Goal: Information Seeking & Learning: Learn about a topic

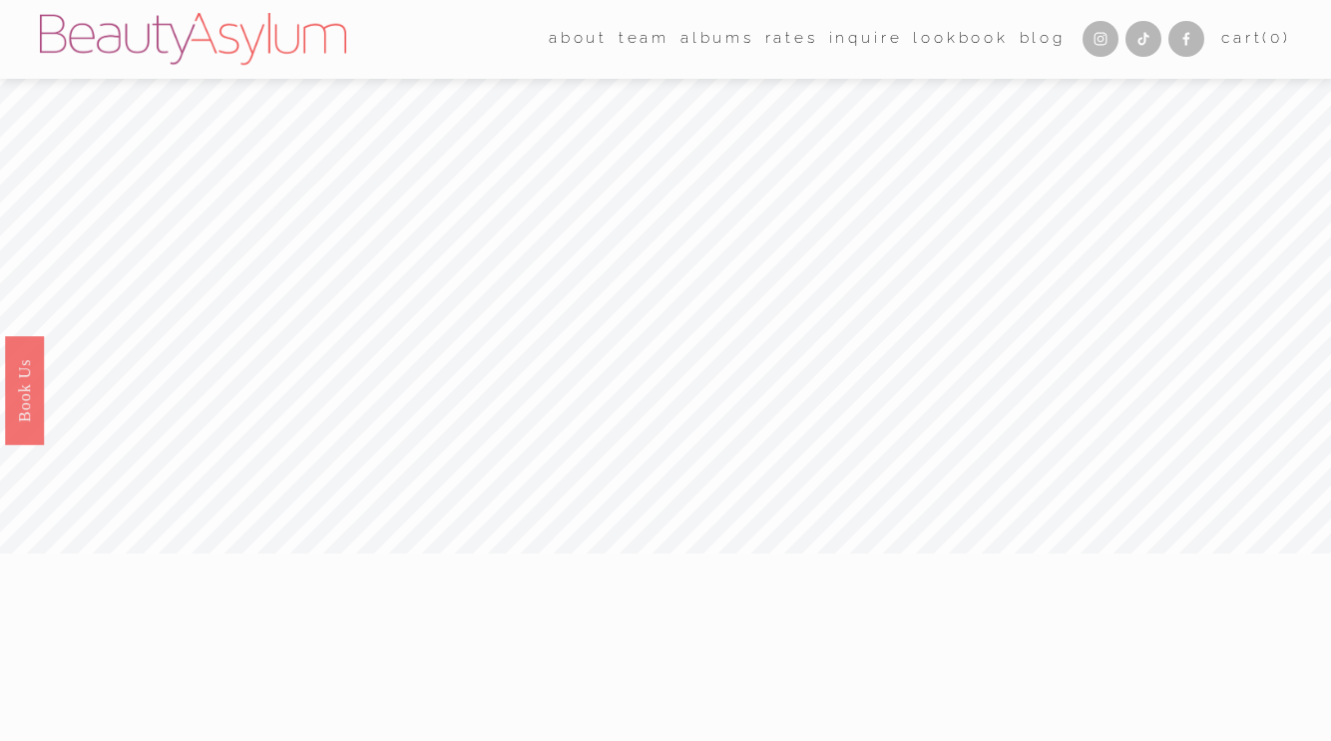
click at [785, 45] on link "Rates" at bounding box center [791, 39] width 53 height 31
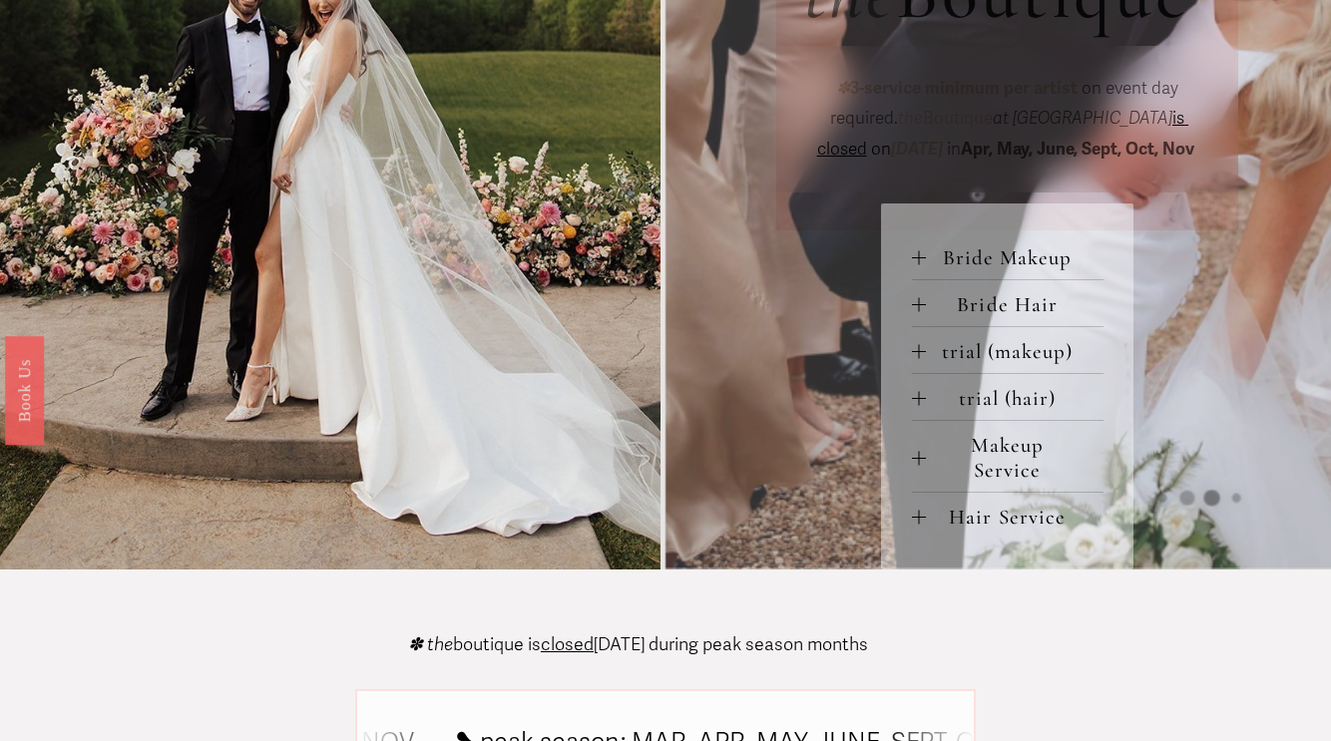
scroll to position [780, 0]
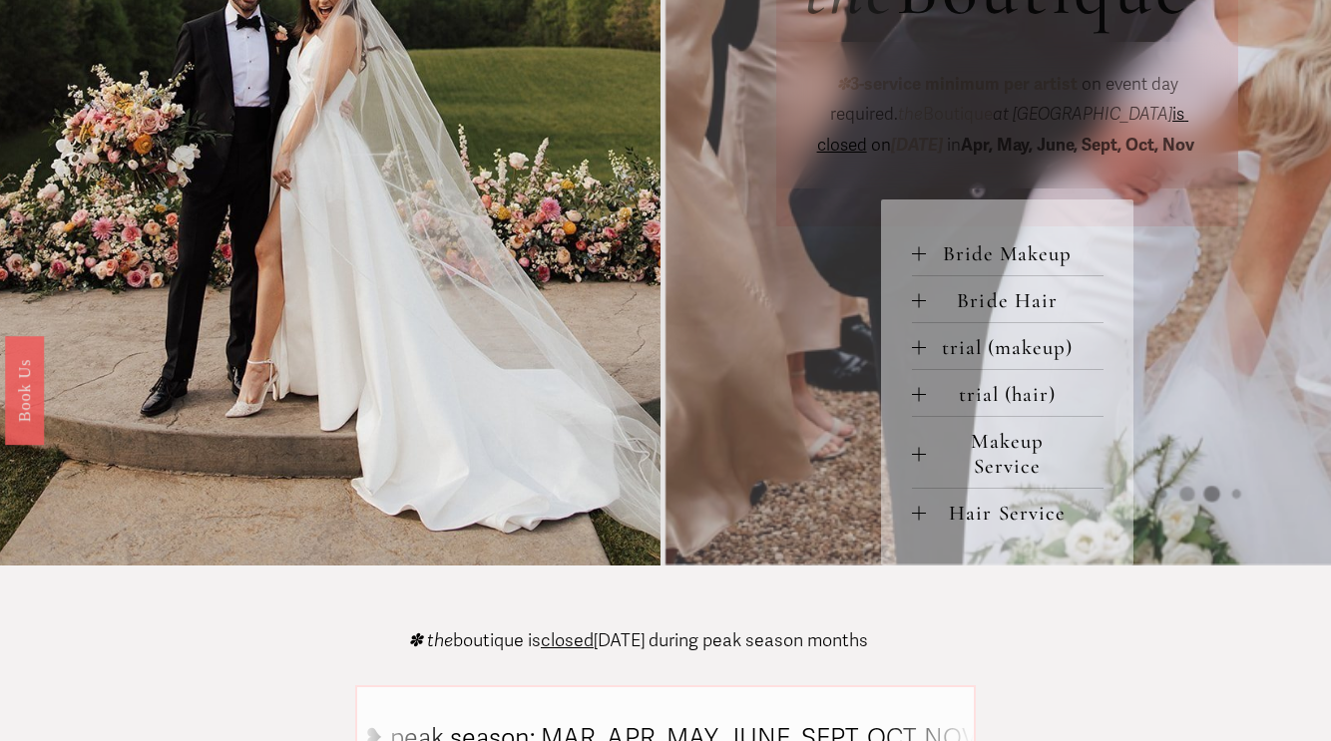
click at [1018, 265] on span "Bride Makeup" at bounding box center [1015, 253] width 178 height 25
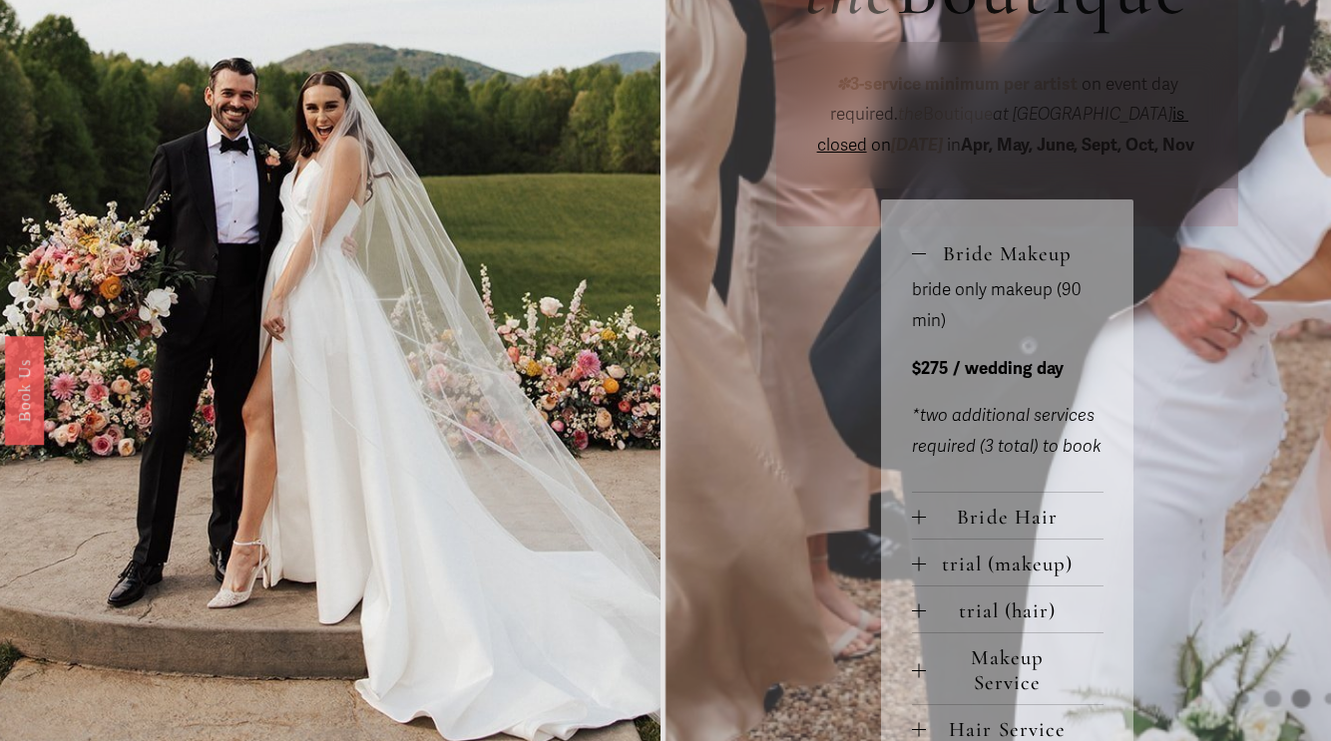
click at [1018, 265] on span "Bride Makeup" at bounding box center [1015, 253] width 178 height 25
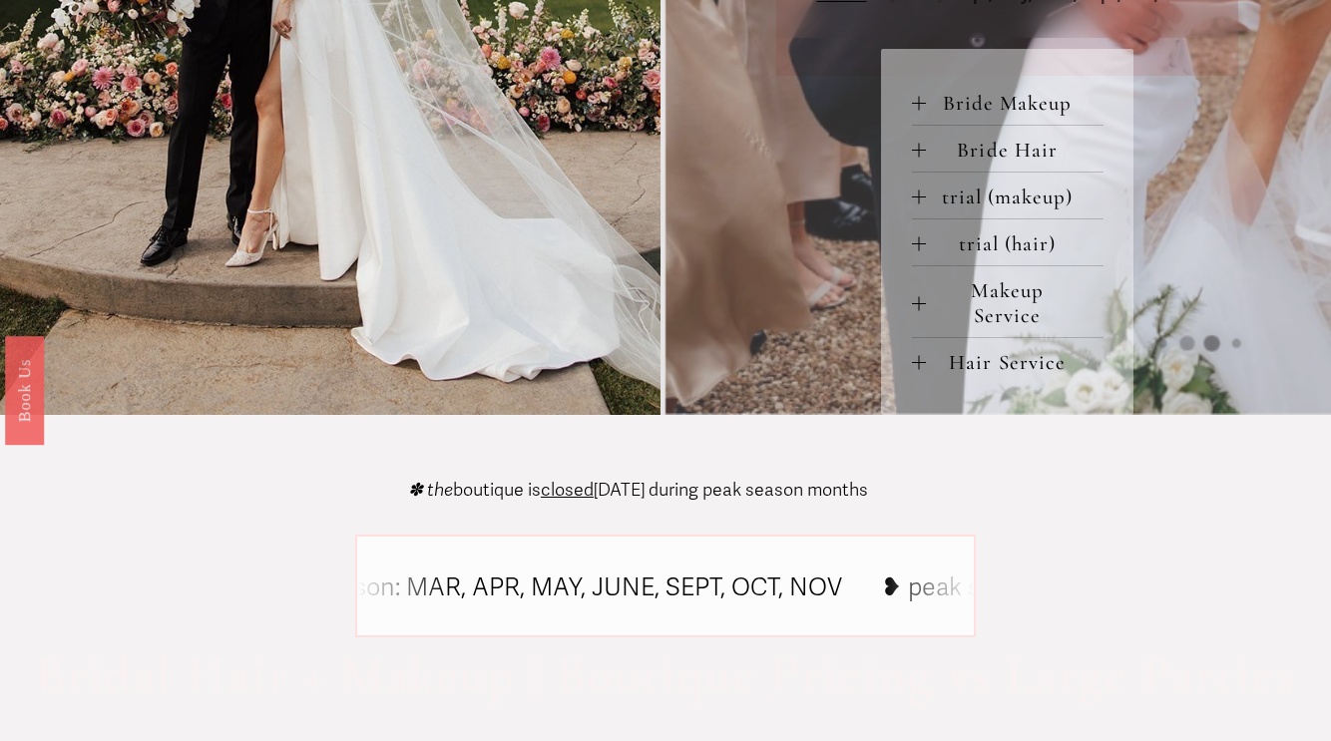
scroll to position [0, 0]
